Goal: Task Accomplishment & Management: Use online tool/utility

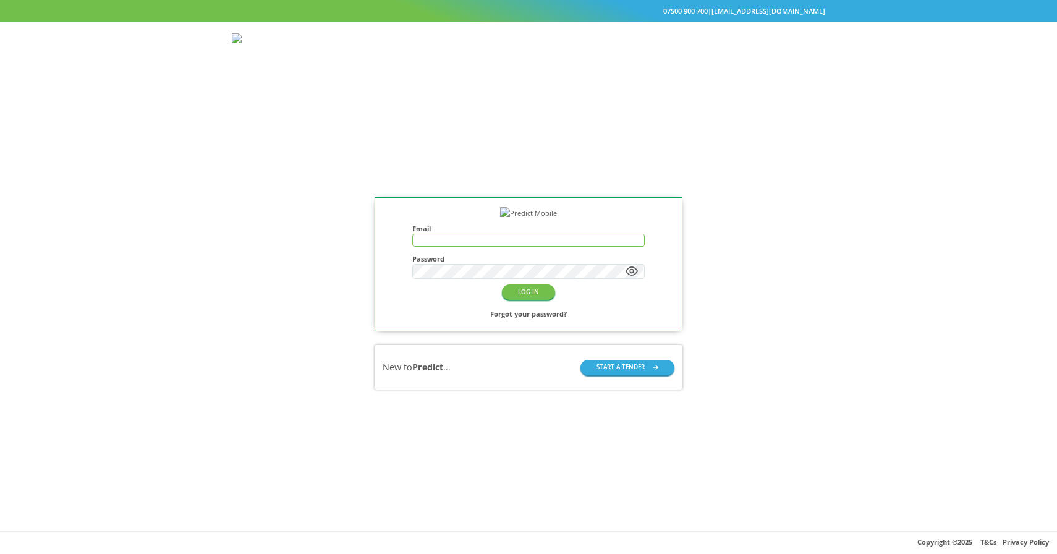
click at [442, 246] on input "text" at bounding box center [528, 240] width 231 height 12
type input "**********"
click at [524, 300] on button "LOG IN" at bounding box center [528, 291] width 53 height 15
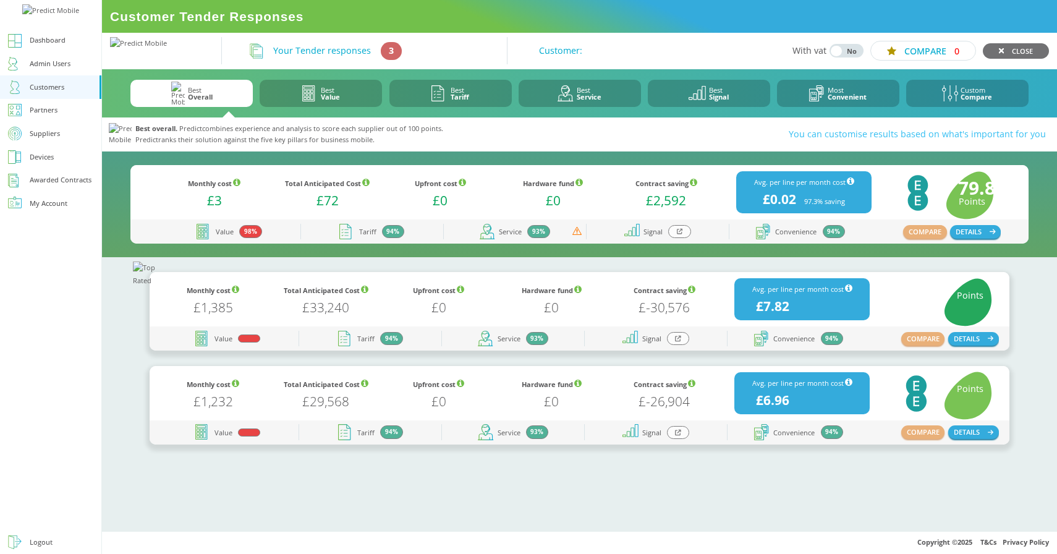
click at [681, 232] on icon at bounding box center [680, 231] width 6 height 7
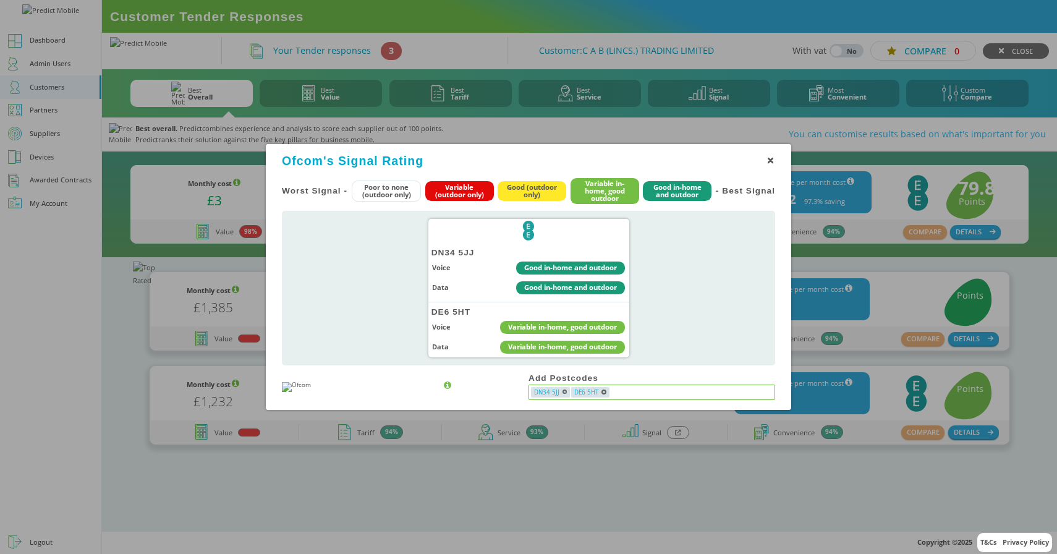
click at [635, 392] on input "text" at bounding box center [691, 392] width 163 height 11
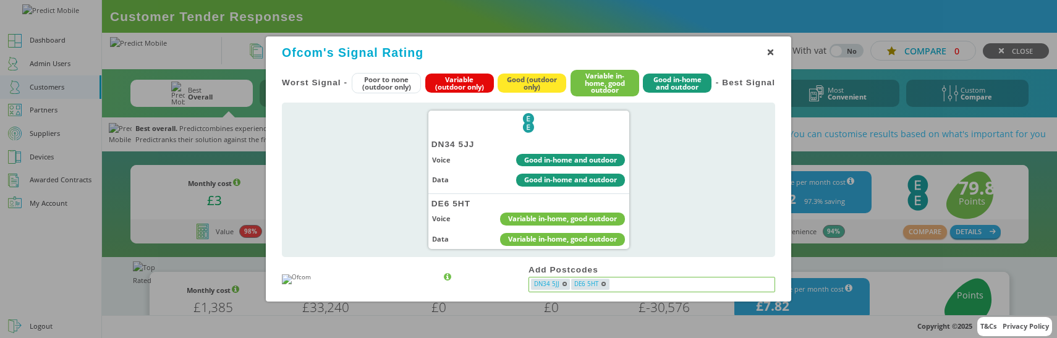
click at [629, 280] on input "text" at bounding box center [691, 284] width 163 height 11
type input "****"
click at [542, 269] on div "Add Postcodes" at bounding box center [651, 270] width 247 height 10
click at [564, 271] on div "Add Postcodes" at bounding box center [651, 270] width 247 height 10
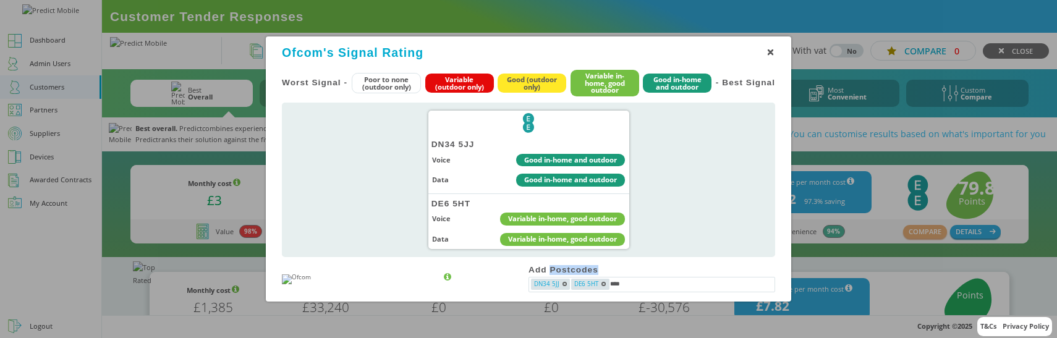
click at [564, 271] on div "Add Postcodes" at bounding box center [651, 270] width 247 height 10
copy div "Add Postcodes"
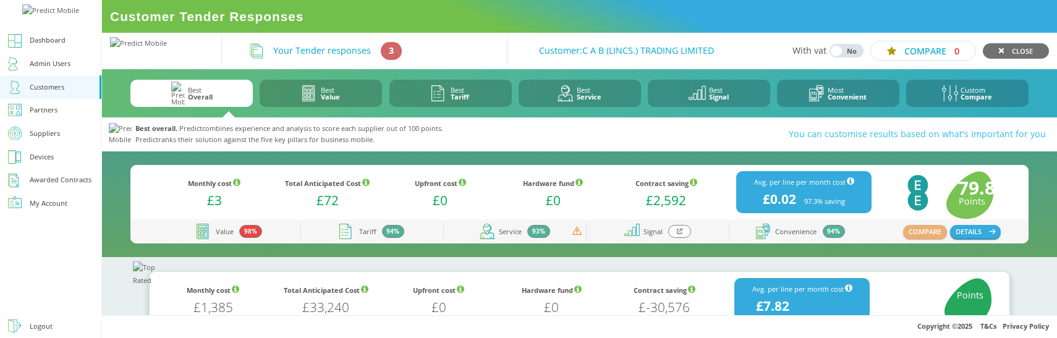
click at [679, 229] on icon at bounding box center [680, 231] width 6 height 7
